Goal: Find contact information: Find contact information

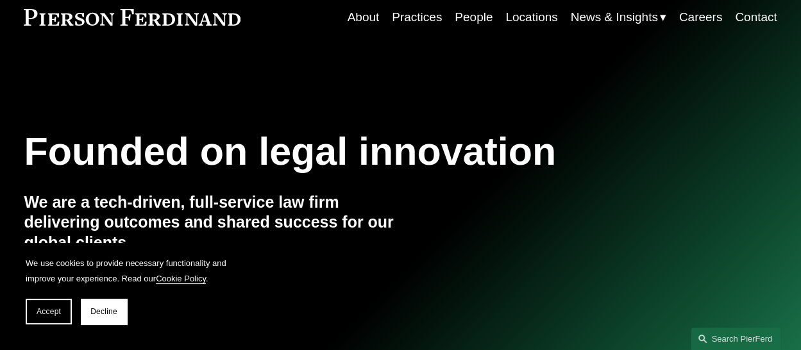
scroll to position [128, 0]
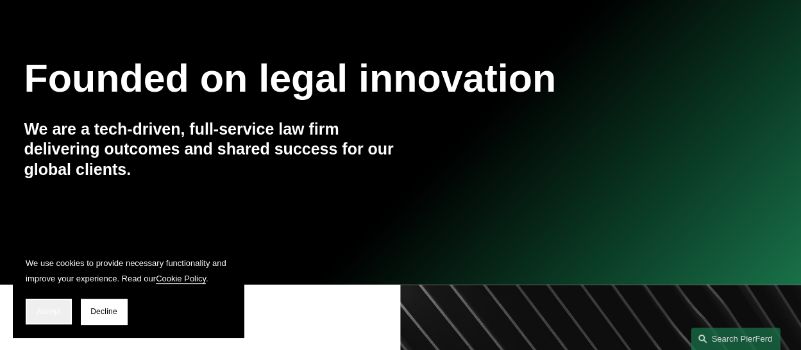
click at [51, 311] on span "Accept" at bounding box center [49, 311] width 24 height 9
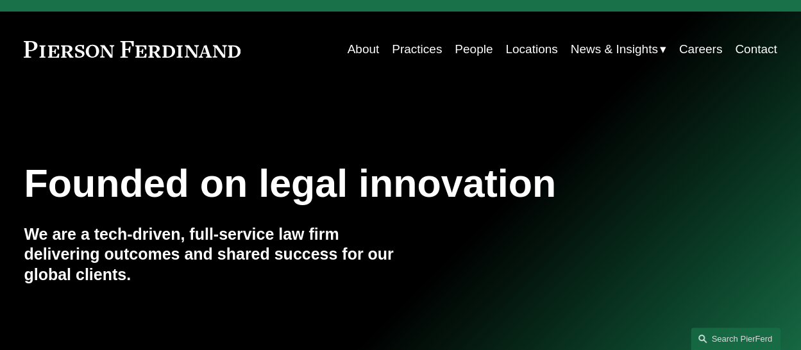
scroll to position [0, 0]
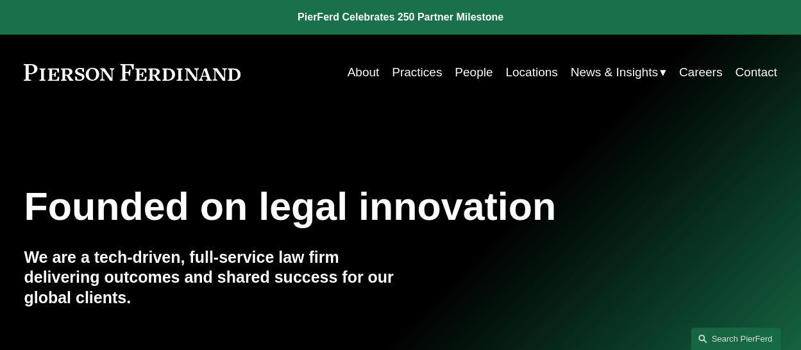
click at [455, 72] on link "People" at bounding box center [474, 72] width 38 height 24
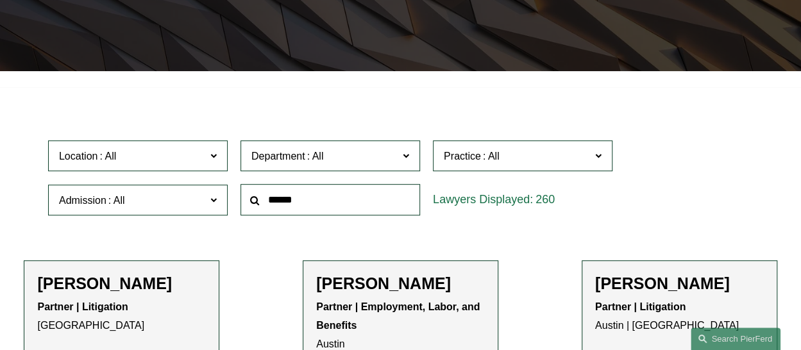
scroll to position [257, 0]
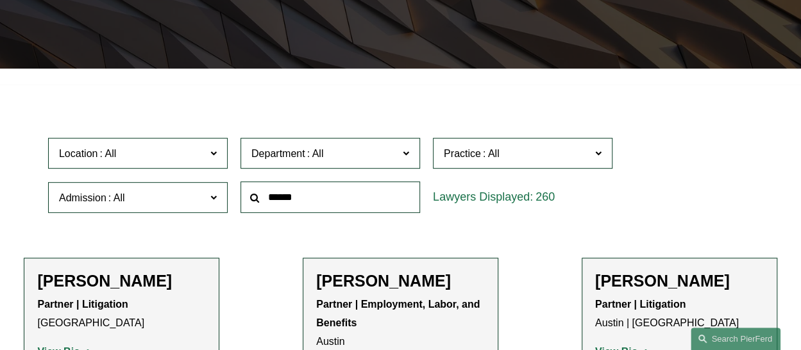
click at [331, 152] on span "Department" at bounding box center [325, 153] width 147 height 17
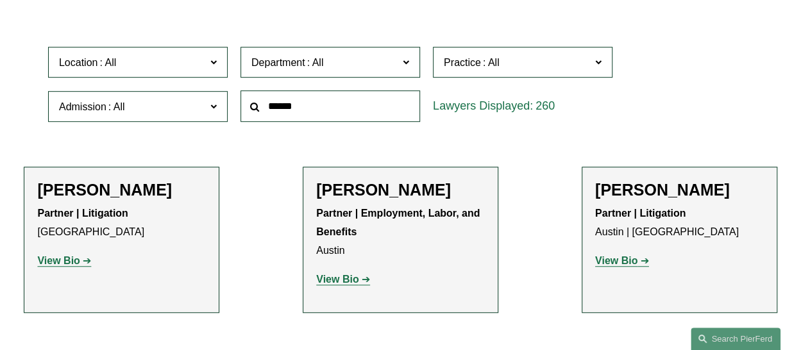
scroll to position [449, 0]
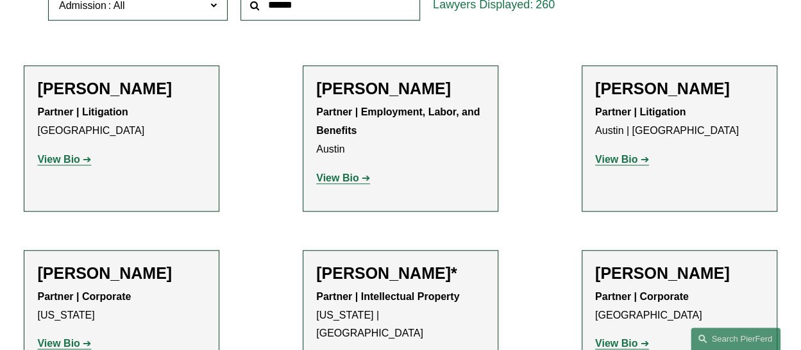
click at [0, 0] on link "Intellectual Property" at bounding box center [0, 0] width 0 height 0
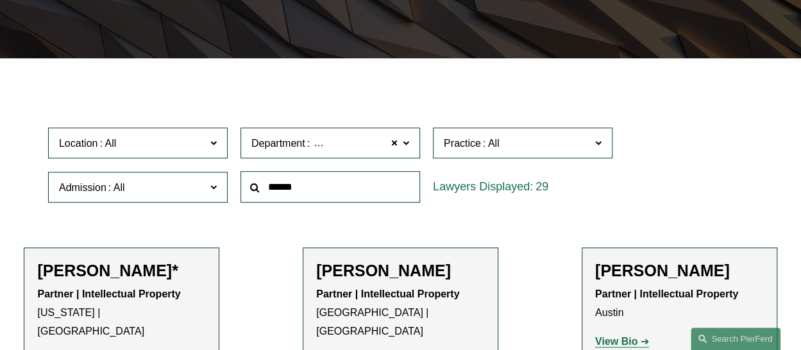
scroll to position [199, 0]
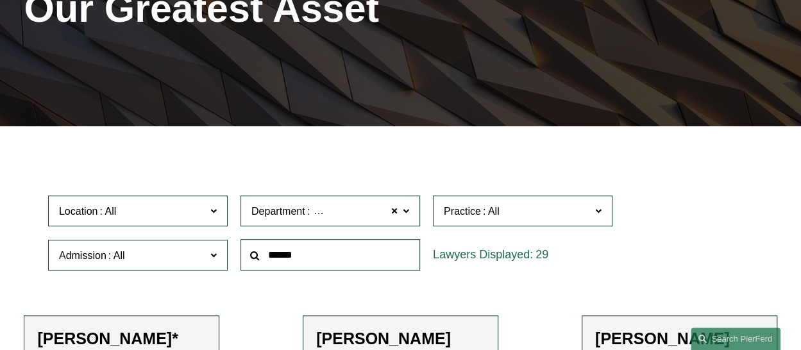
click at [498, 214] on span at bounding box center [491, 211] width 21 height 11
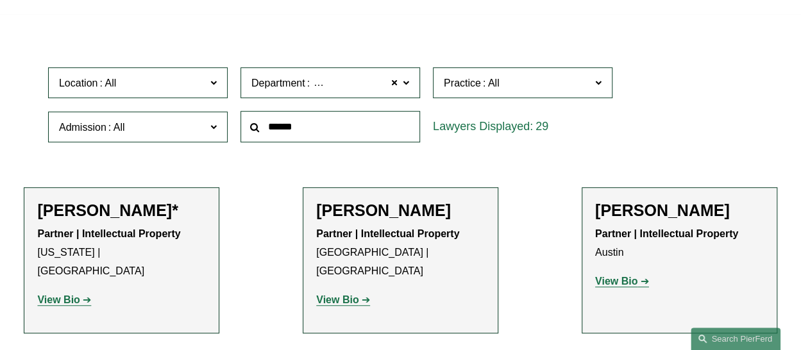
scroll to position [1732, 0]
click at [0, 0] on link "Patents" at bounding box center [0, 0] width 0 height 0
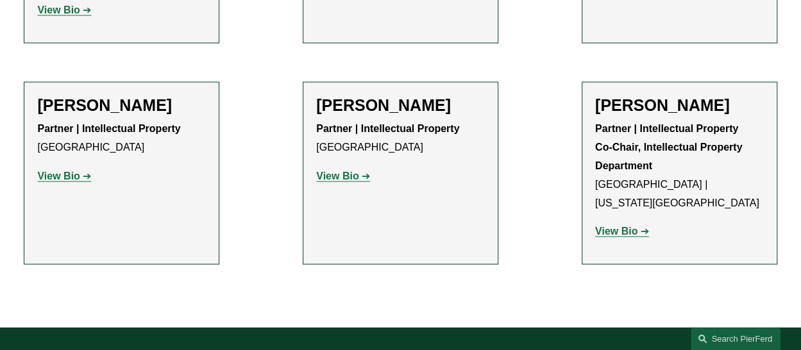
scroll to position [1218, 0]
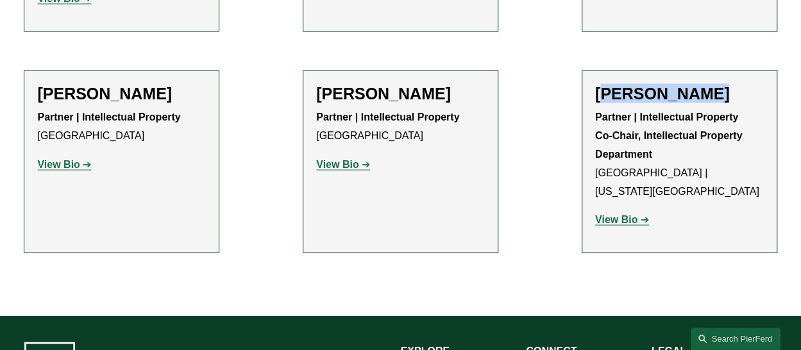
drag, startPoint x: 710, startPoint y: 61, endPoint x: 603, endPoint y: 67, distance: 106.7
click at [603, 84] on h2 "[PERSON_NAME]" at bounding box center [679, 93] width 169 height 19
click at [635, 84] on h2 "[PERSON_NAME]" at bounding box center [679, 93] width 169 height 19
drag, startPoint x: 712, startPoint y: 57, endPoint x: 598, endPoint y: 58, distance: 114.2
click at [598, 84] on h2 "[PERSON_NAME]" at bounding box center [679, 93] width 169 height 19
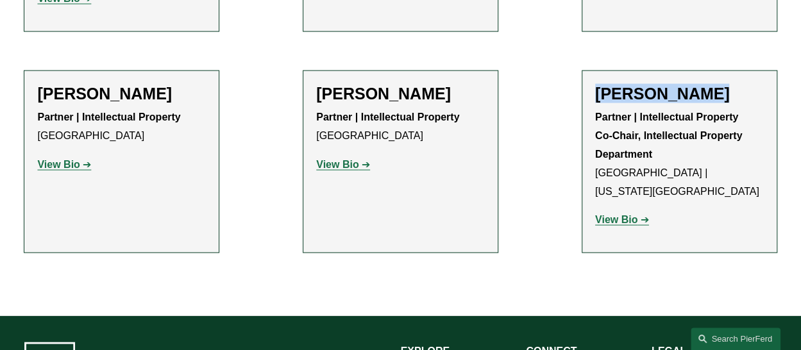
copy h2 "[PERSON_NAME]"
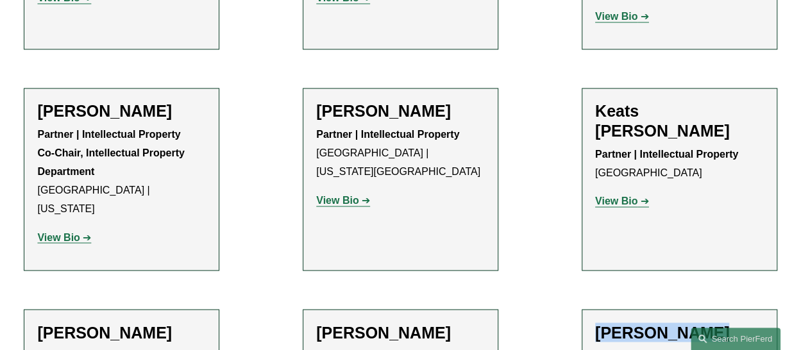
scroll to position [962, 0]
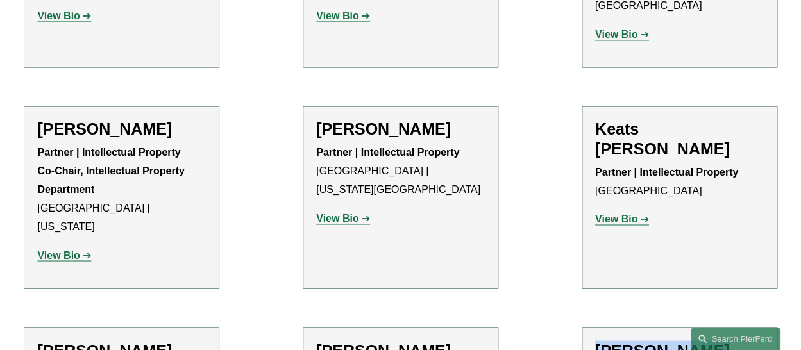
drag, startPoint x: 99, startPoint y: 114, endPoint x: 46, endPoint y: 99, distance: 55.7
click at [37, 119] on h2 "[PERSON_NAME]" at bounding box center [121, 128] width 169 height 19
click at [124, 119] on h2 "[PERSON_NAME]" at bounding box center [121, 128] width 169 height 19
